Goal: Transaction & Acquisition: Purchase product/service

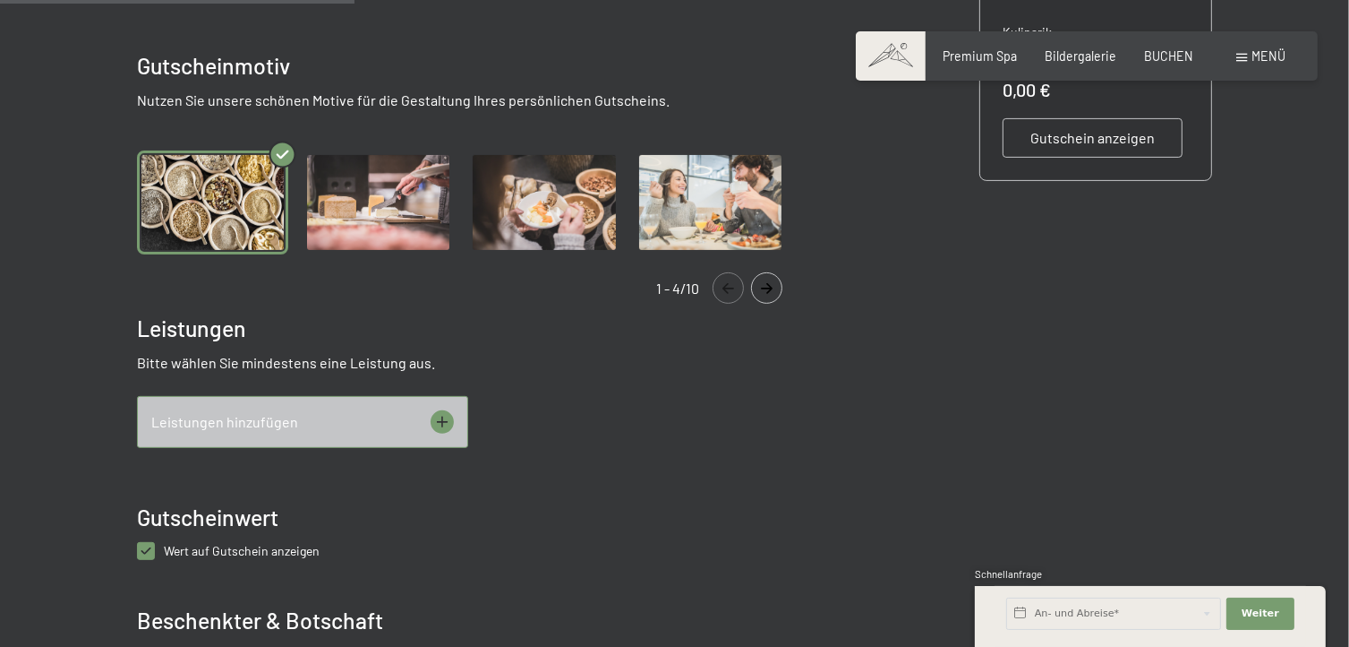
scroll to position [576, 0]
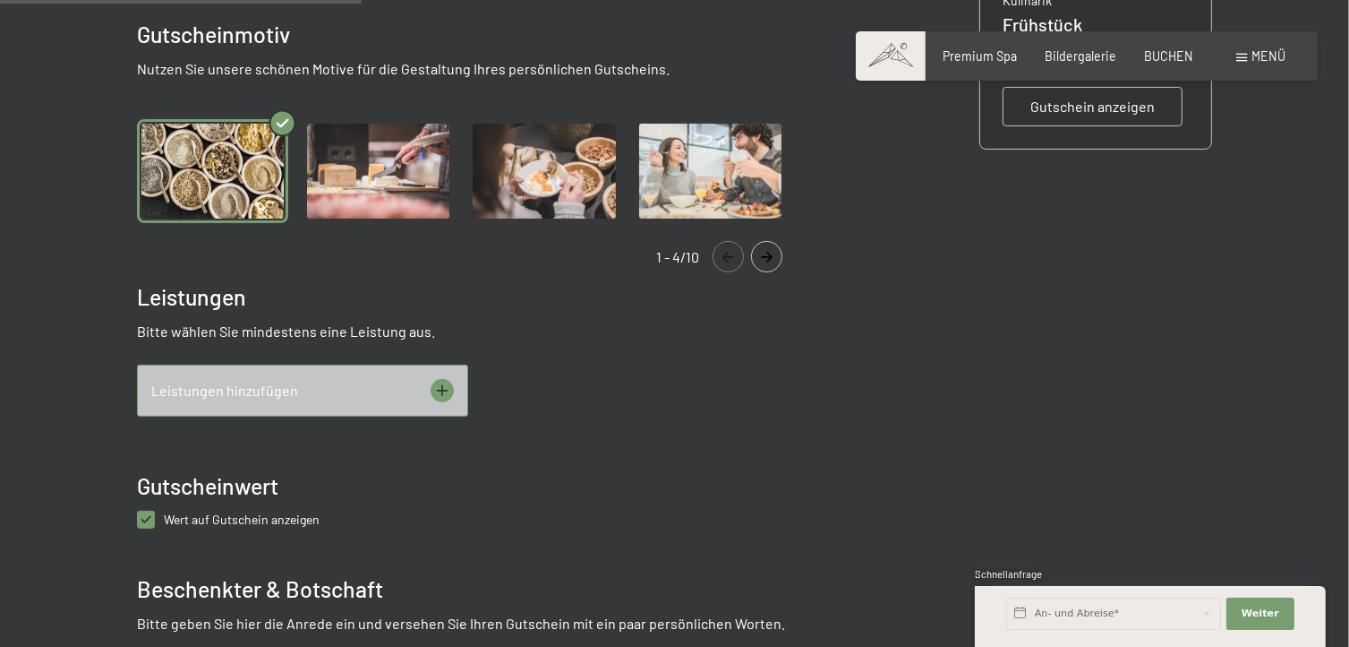
click at [440, 379] on icon at bounding box center [442, 390] width 23 height 23
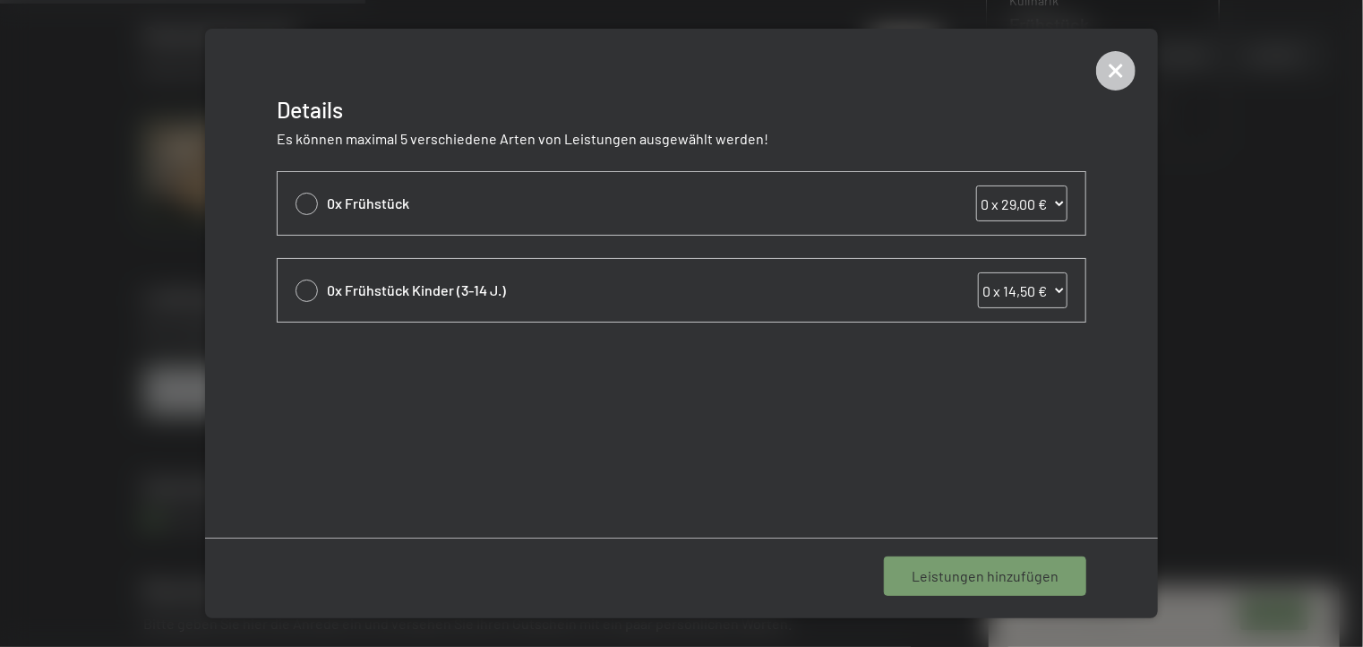
click at [294, 207] on div "0x Frühstück 0 x 29,00 € 1 x 29,00 € 2 x 29,00 € 3 x 29,00 € 4 x 29,00 € 5 x 29…" at bounding box center [682, 203] width 808 height 63
click at [304, 202] on div at bounding box center [306, 204] width 22 height 22
click at [304, 202] on icon at bounding box center [306, 204] width 21 height 7
click at [304, 202] on div at bounding box center [306, 204] width 22 height 22
click at [1060, 194] on select "0 x 29,00 € 1 x 29,00 € 2 x 29,00 € 3 x 29,00 € 4 x 29,00 € 5 x 29,00 € 6 x 29,…" at bounding box center [1021, 203] width 91 height 36
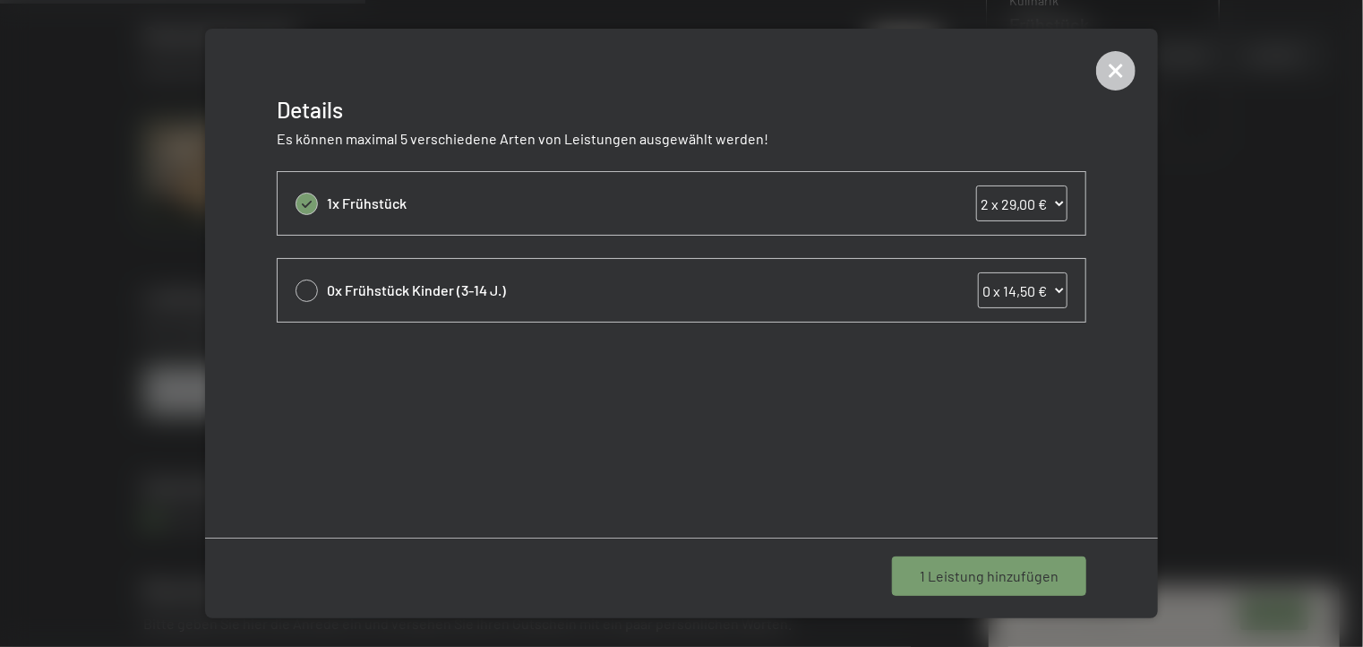
click at [976, 185] on select "0 x 29,00 € 1 x 29,00 € 2 x 29,00 € 3 x 29,00 € 4 x 29,00 € 5 x 29,00 € 6 x 29,…" at bounding box center [1021, 203] width 91 height 36
click at [1114, 70] on icon at bounding box center [1115, 70] width 39 height 39
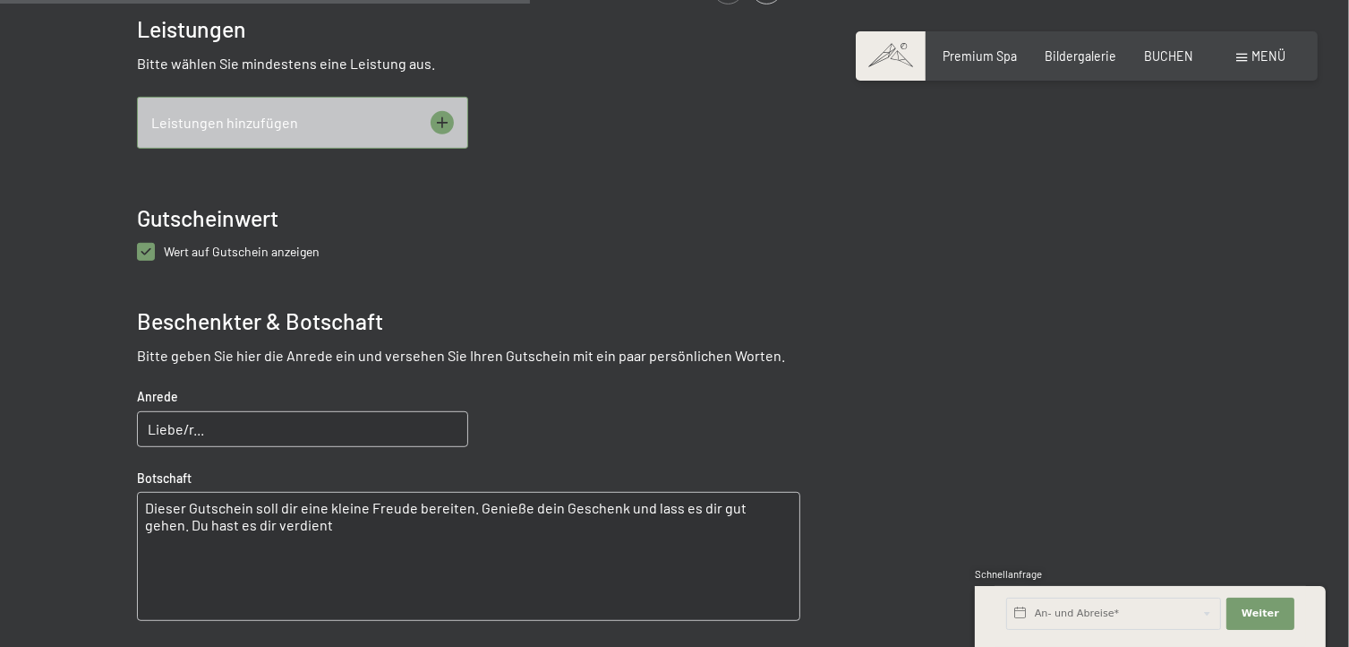
scroll to position [844, 0]
click at [452, 110] on icon at bounding box center [442, 121] width 23 height 23
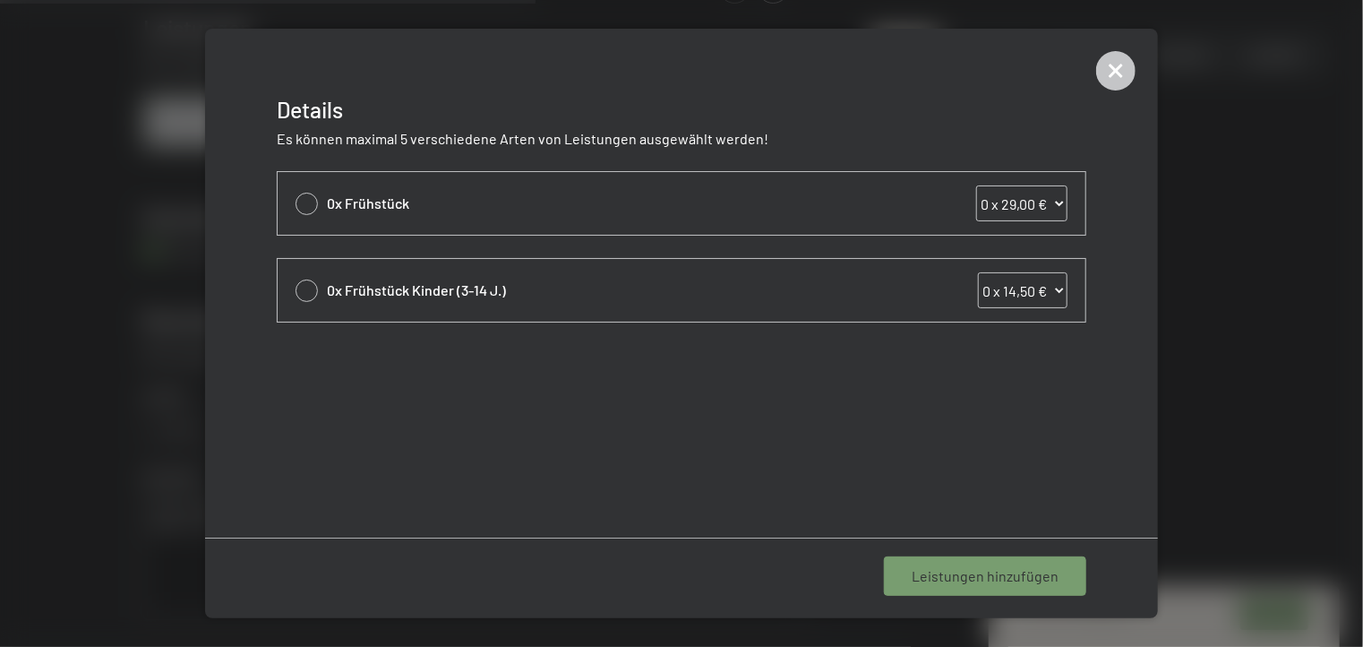
click at [1053, 198] on select "0 x 29,00 € 1 x 29,00 € 2 x 29,00 € 3 x 29,00 € 4 x 29,00 € 5 x 29,00 € 6 x 29,…" at bounding box center [1021, 203] width 91 height 36
select select "2"
click at [976, 185] on select "0 x 29,00 € 1 x 29,00 € 2 x 29,00 € 3 x 29,00 € 4 x 29,00 € 5 x 29,00 € 6 x 29,…" at bounding box center [1021, 203] width 91 height 36
click at [990, 578] on span "1 Leistung hinzufügen" at bounding box center [989, 576] width 139 height 20
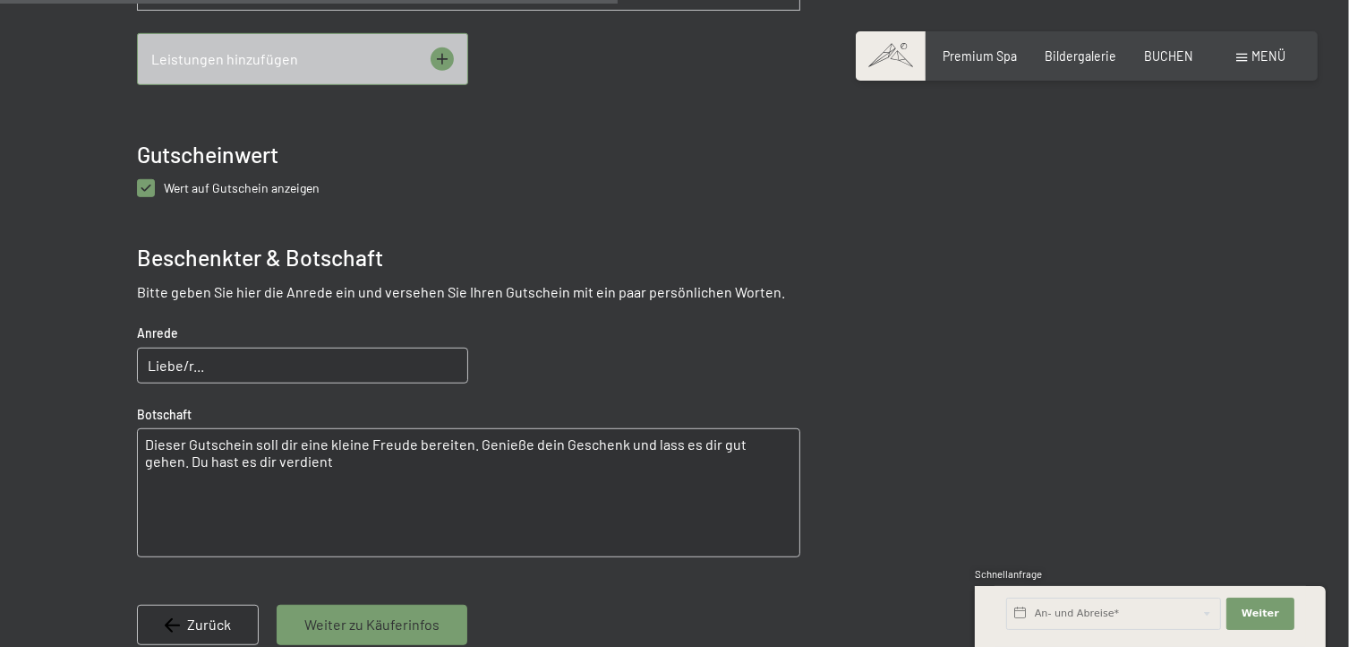
scroll to position [1023, 0]
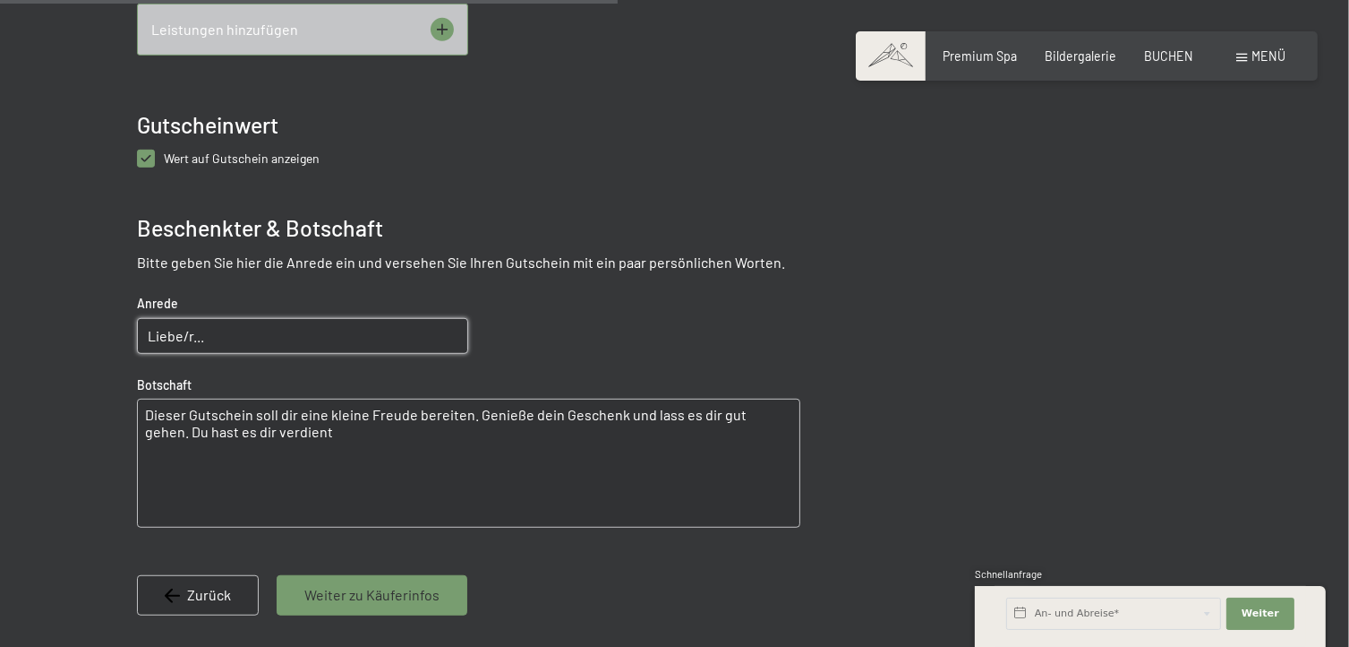
click at [407, 320] on input "Liebe/r..." at bounding box center [302, 336] width 331 height 36
type input "Liebe Mama"
click at [238, 398] on textarea "Dieser Gutschein soll dir eine kleine Freude bereiten. Genieße dein Geschenk un…" at bounding box center [469, 462] width 664 height 129
drag, startPoint x: 147, startPoint y: 392, endPoint x: 304, endPoint y: 450, distance: 166.9
click at [304, 450] on textarea "Dieser Gutschein soll dir eine kleine Freude bereiten. Genieße dein Geschenk un…" at bounding box center [469, 462] width 664 height 129
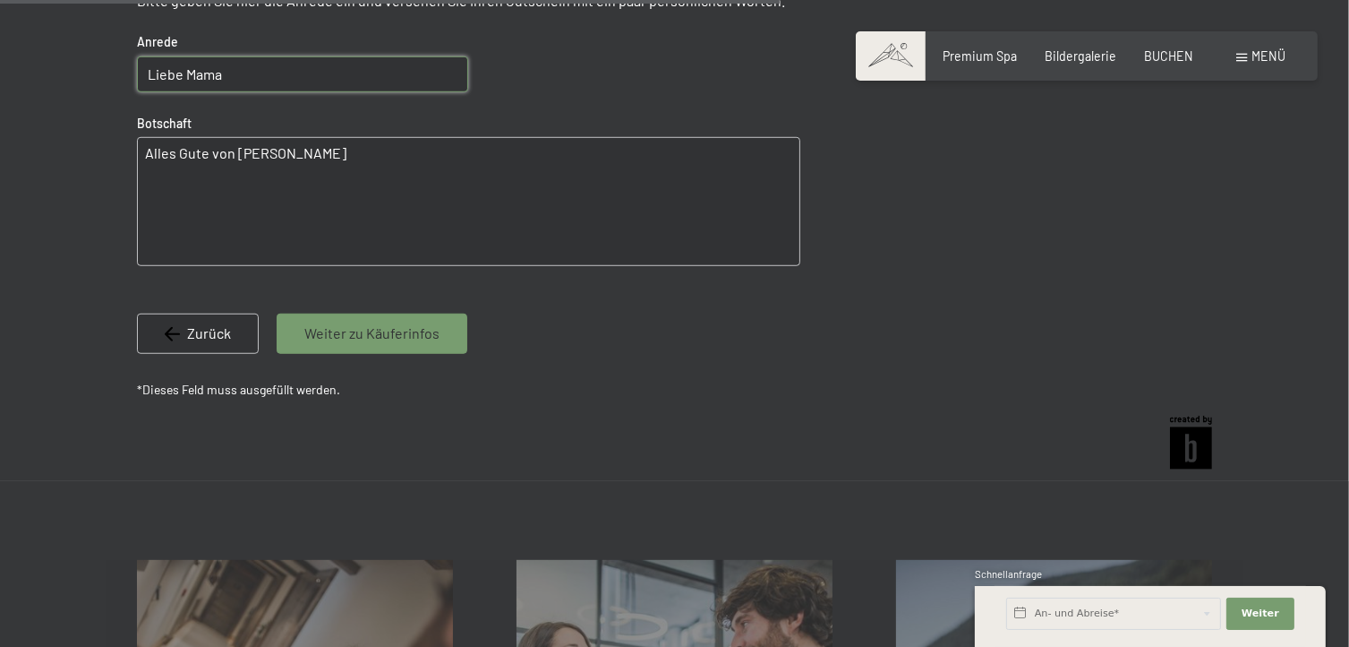
scroll to position [1292, 0]
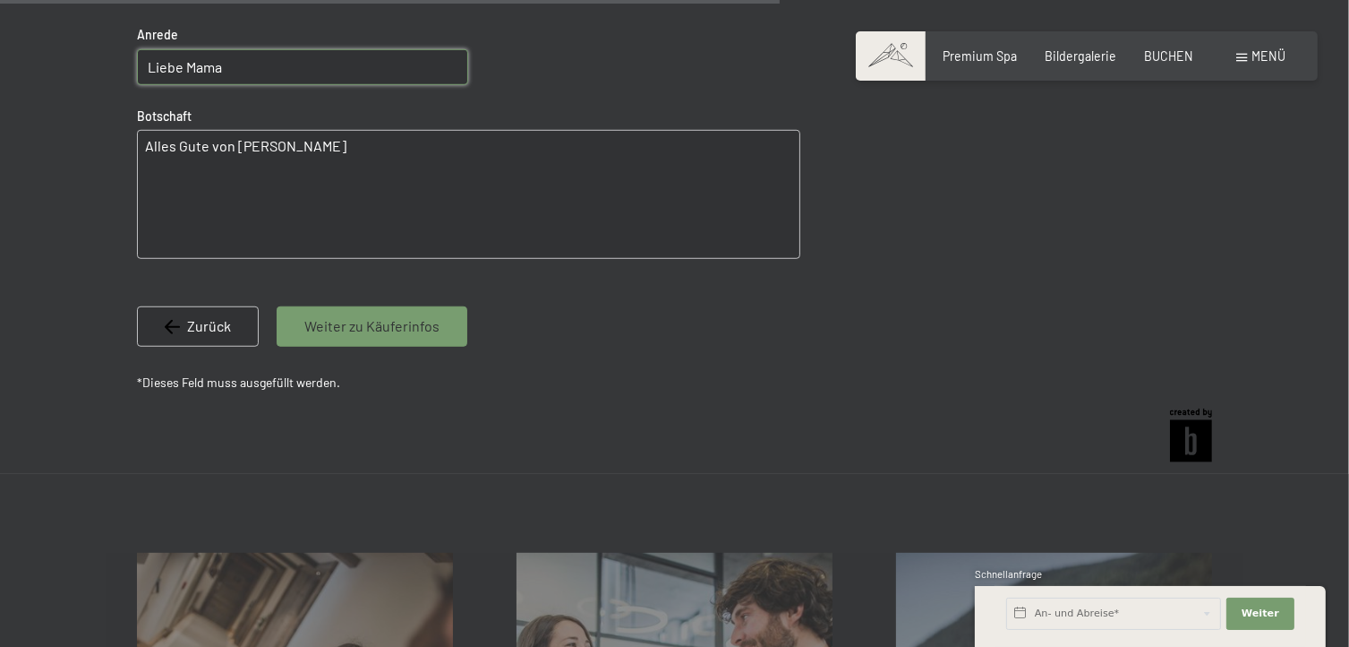
type textarea "Alles Gute von [PERSON_NAME]"
click at [359, 316] on span "Weiter zu Käuferinfos" at bounding box center [371, 326] width 135 height 20
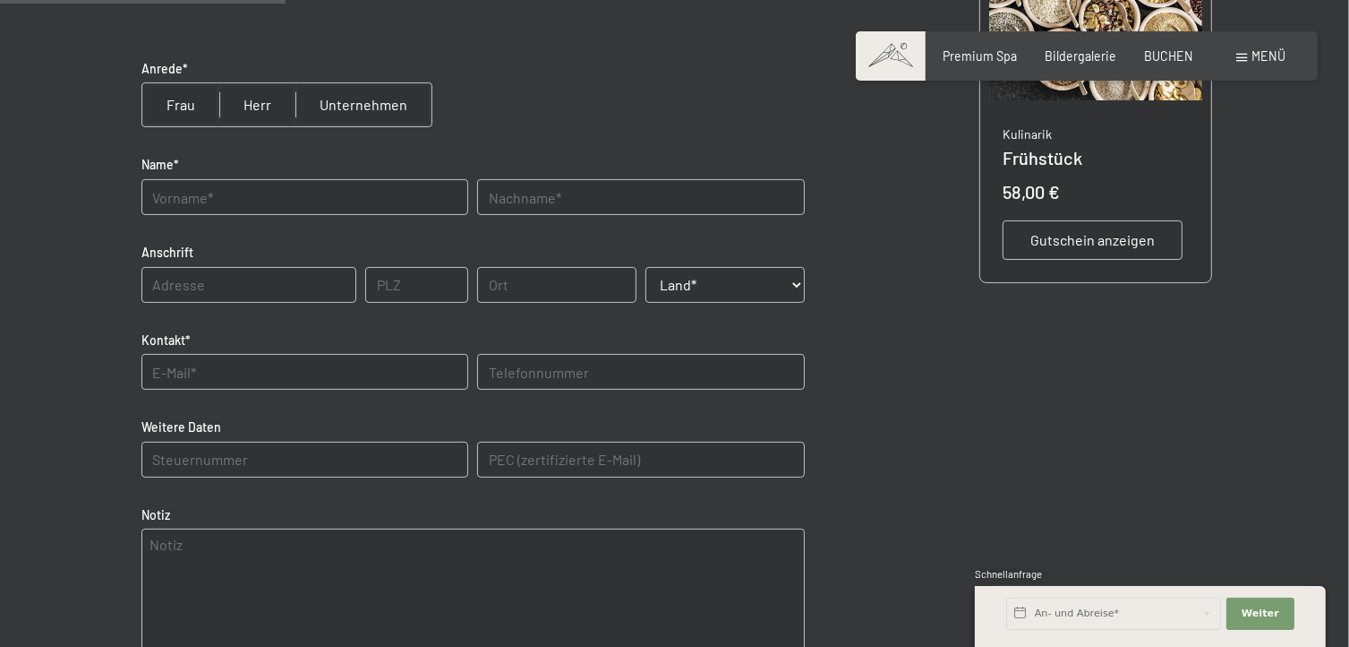
scroll to position [307, 0]
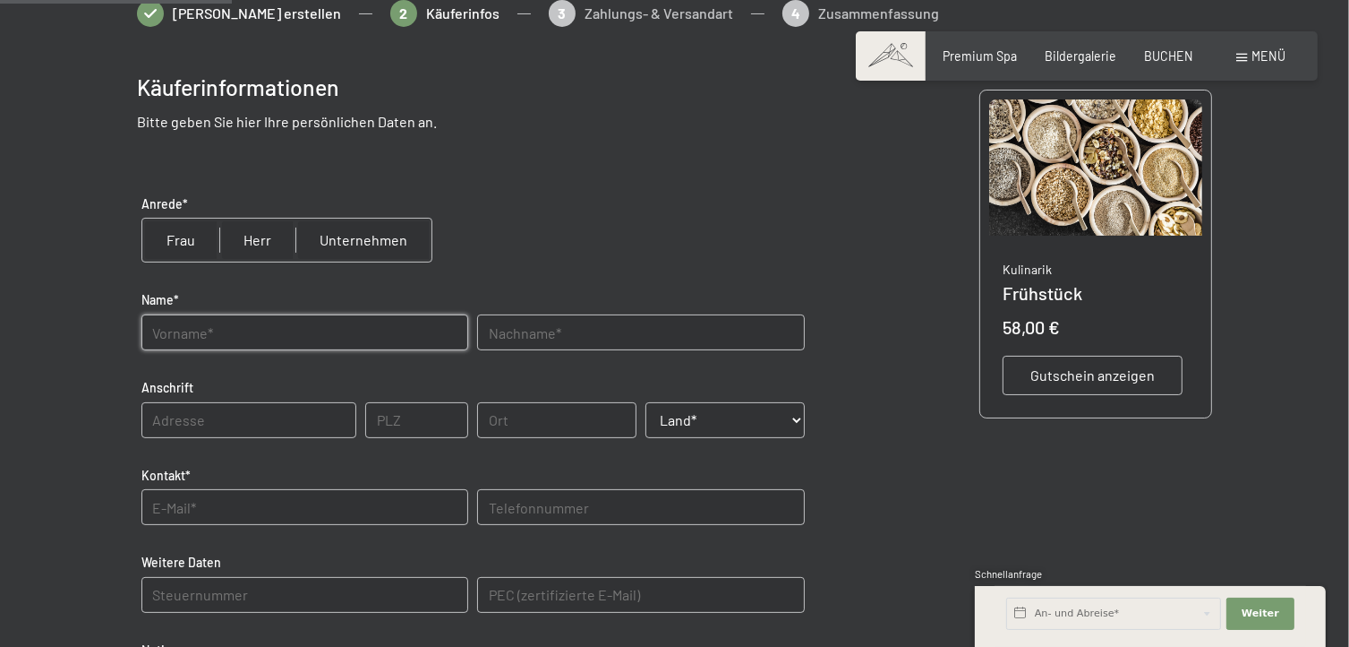
click at [273, 331] on input "text" at bounding box center [304, 332] width 327 height 36
type input "Larissa"
click at [519, 332] on input "text" at bounding box center [640, 332] width 327 height 36
type input "Engl"
click at [230, 416] on input "text" at bounding box center [248, 420] width 215 height 36
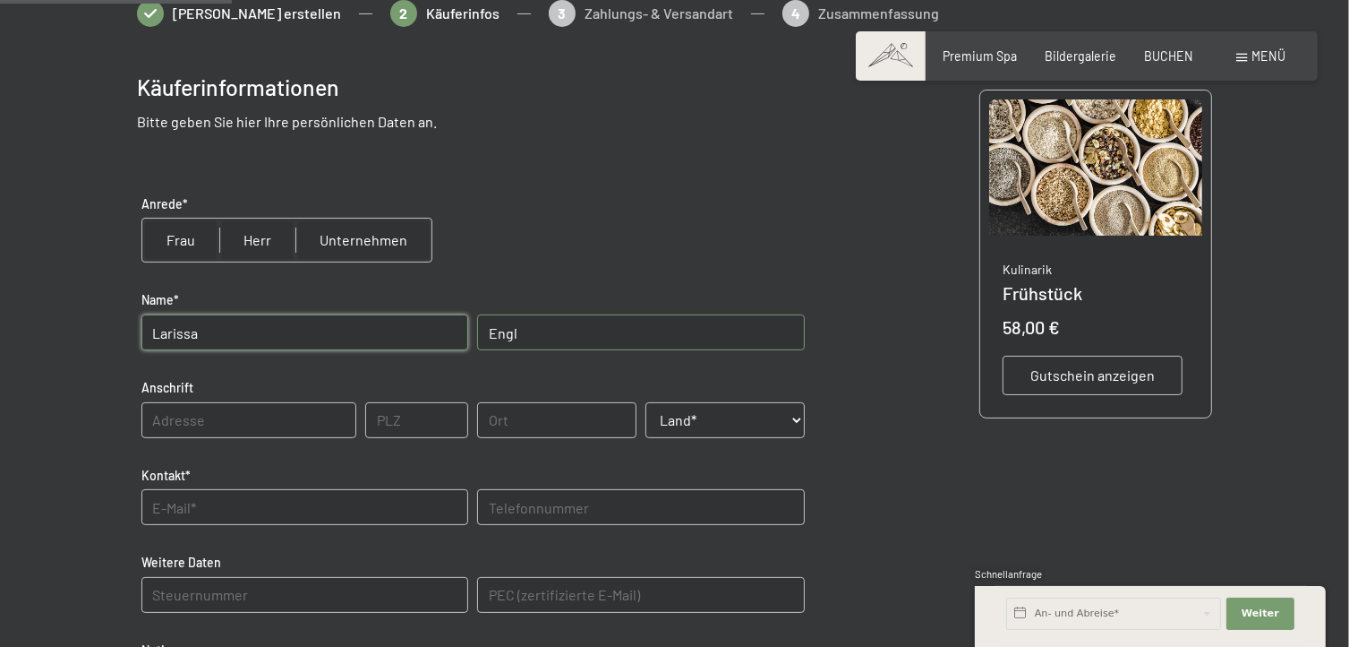
type input "[STREET_ADDRESS]"
click at [390, 423] on input "text" at bounding box center [416, 420] width 103 height 36
type input "39030"
click at [493, 422] on input "text" at bounding box center [556, 420] width 159 height 36
type input "Terenten"
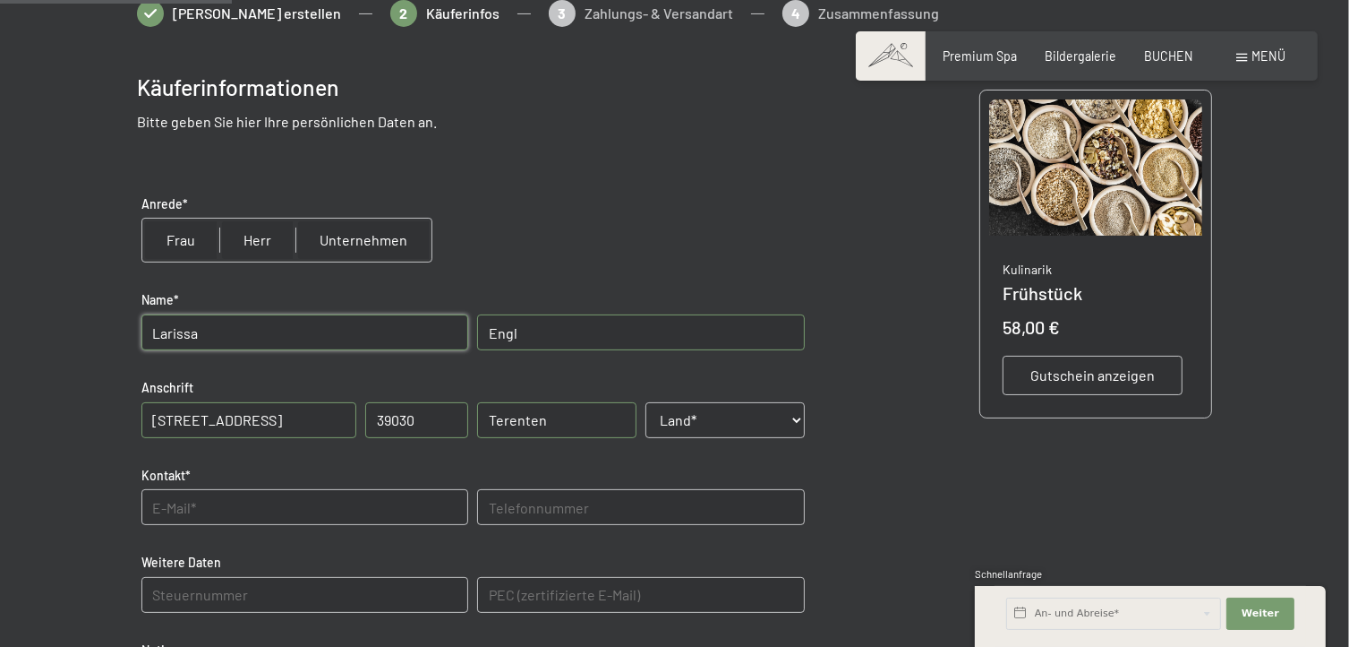
click at [720, 429] on select "Land* [GEOGRAPHIC_DATA] [GEOGRAPHIC_DATA] [GEOGRAPHIC_DATA] [GEOGRAPHIC_DATA] […" at bounding box center [725, 420] width 159 height 36
select select "ITA"
click at [646, 402] on select "Land* [GEOGRAPHIC_DATA] [GEOGRAPHIC_DATA] [GEOGRAPHIC_DATA] [GEOGRAPHIC_DATA] […" at bounding box center [725, 420] width 159 height 36
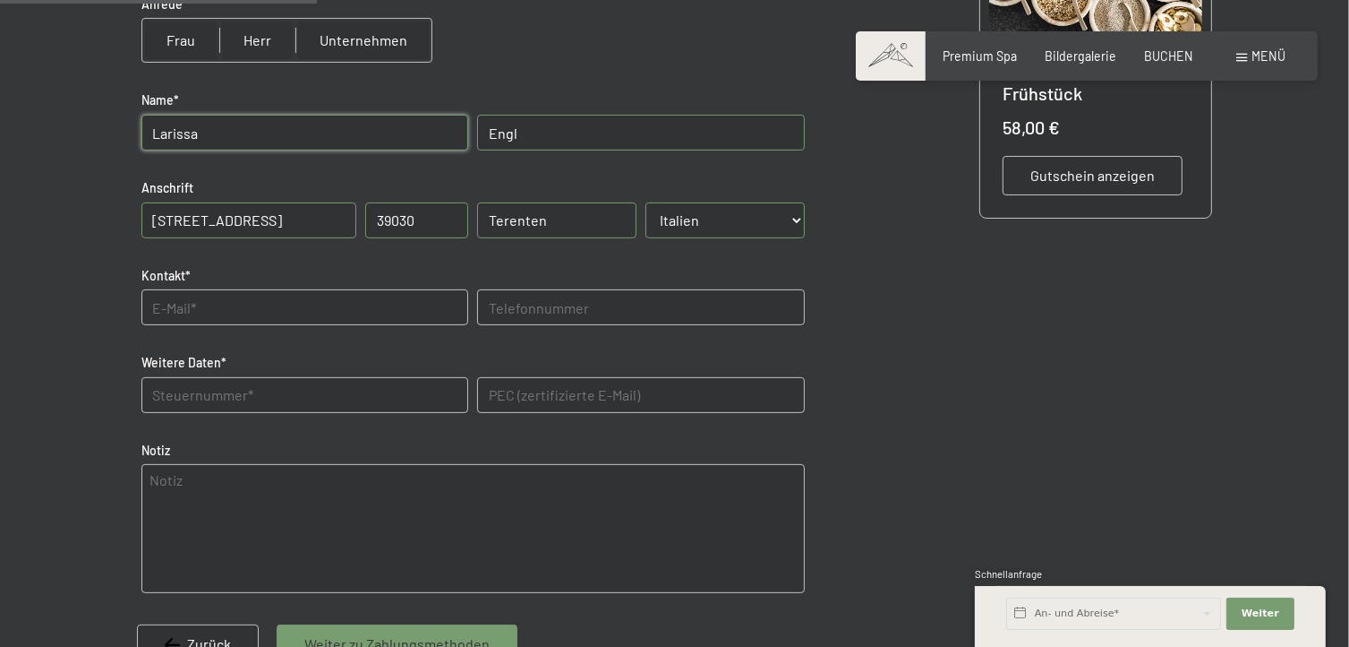
scroll to position [576, 0]
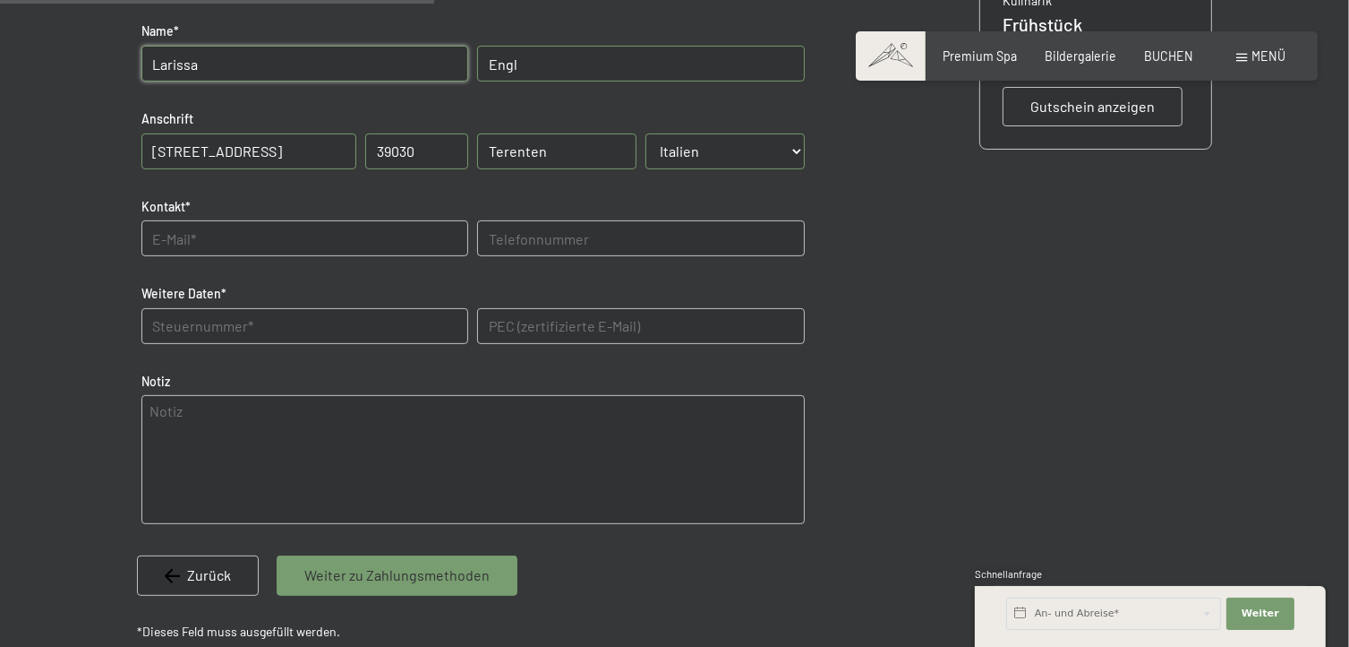
click at [240, 240] on input "text" at bounding box center [304, 238] width 327 height 36
type input "[EMAIL_ADDRESS][DOMAIN_NAME]"
click at [552, 227] on input "text" at bounding box center [640, 238] width 327 height 36
type input "3493453192"
click at [326, 329] on Daten "text" at bounding box center [304, 326] width 327 height 36
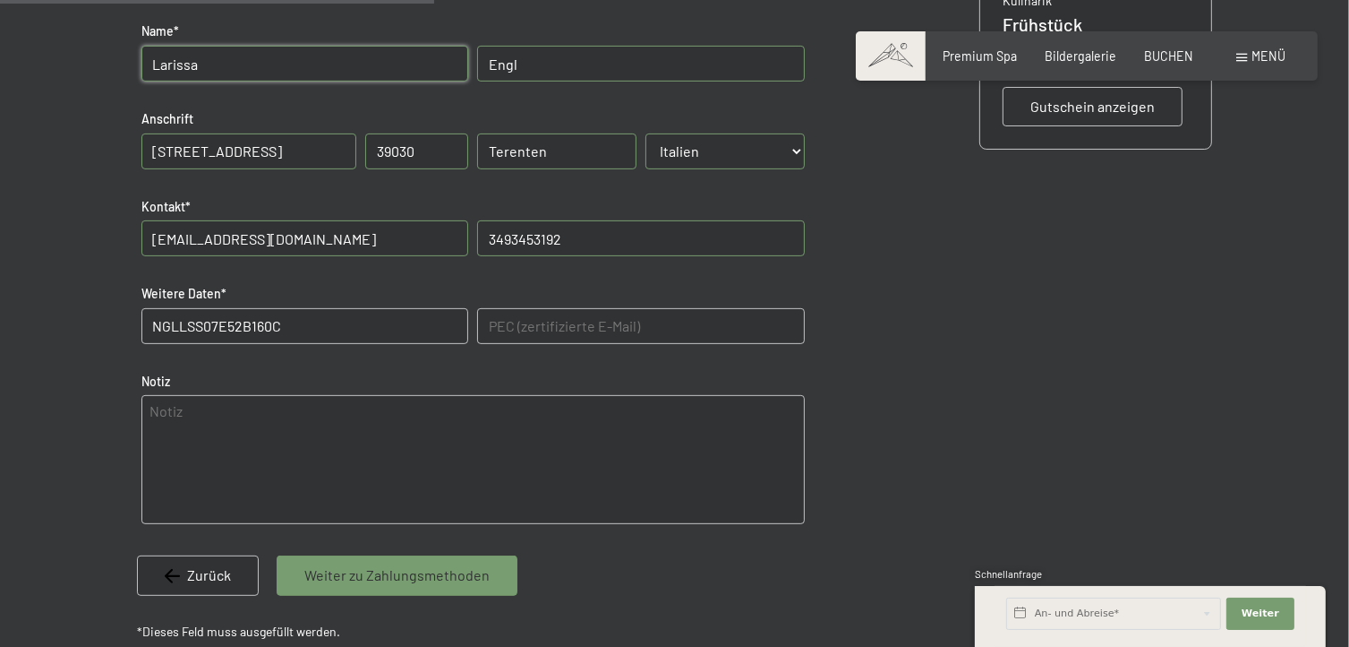
type Daten "NGLLSS07E52B160C"
click at [590, 328] on E-Mail\) "text" at bounding box center [640, 326] width 327 height 36
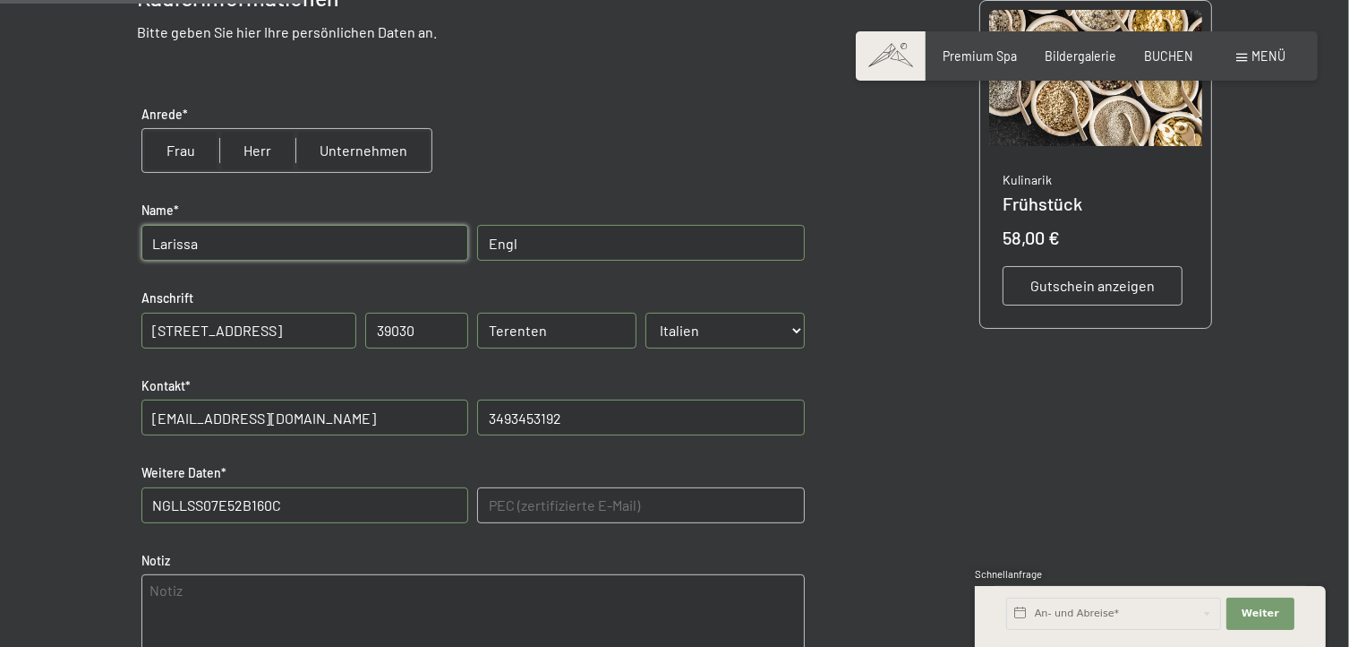
scroll to position [486, 0]
